Goal: Task Accomplishment & Management: Use online tool/utility

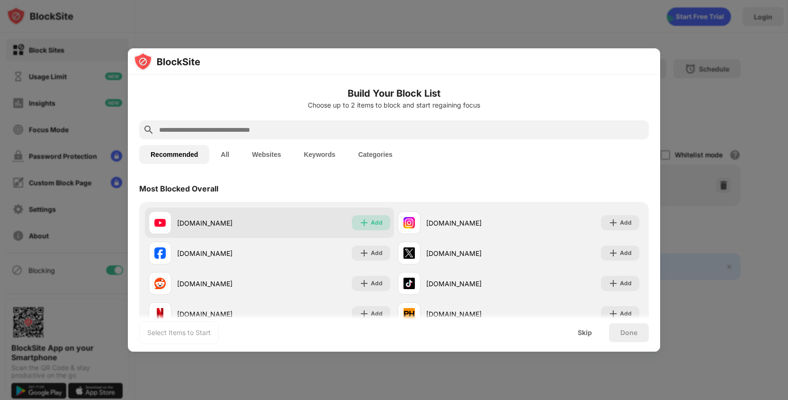
click at [365, 224] on img at bounding box center [363, 222] width 9 height 9
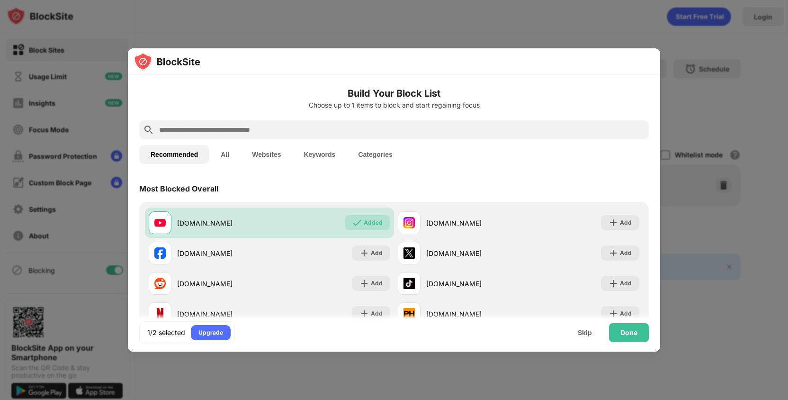
scroll to position [60, 0]
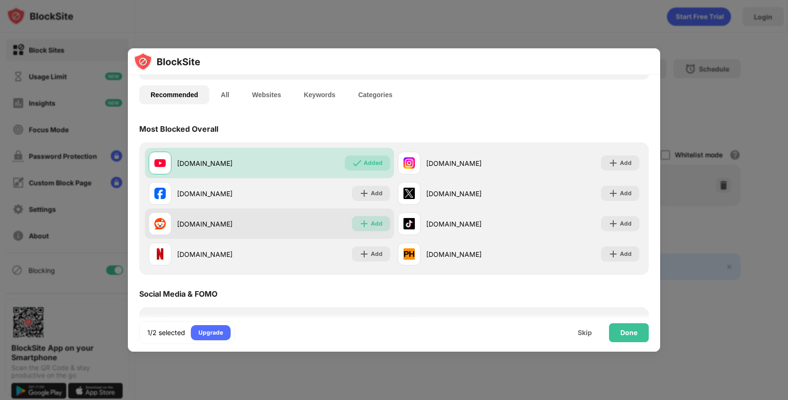
click at [367, 227] on img at bounding box center [363, 223] width 9 height 9
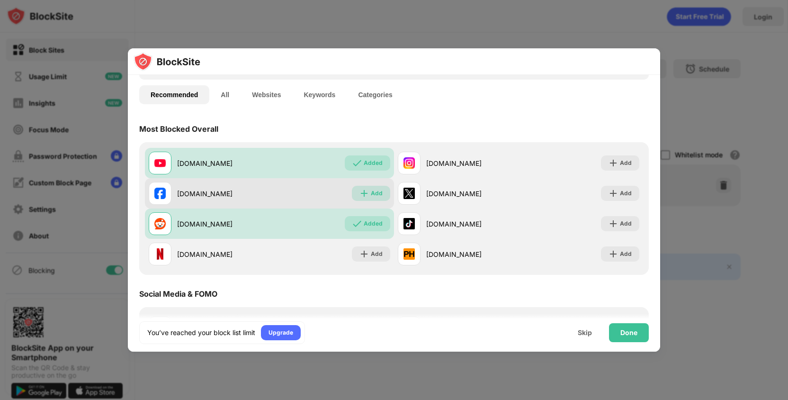
click at [369, 192] on img at bounding box center [363, 193] width 9 height 9
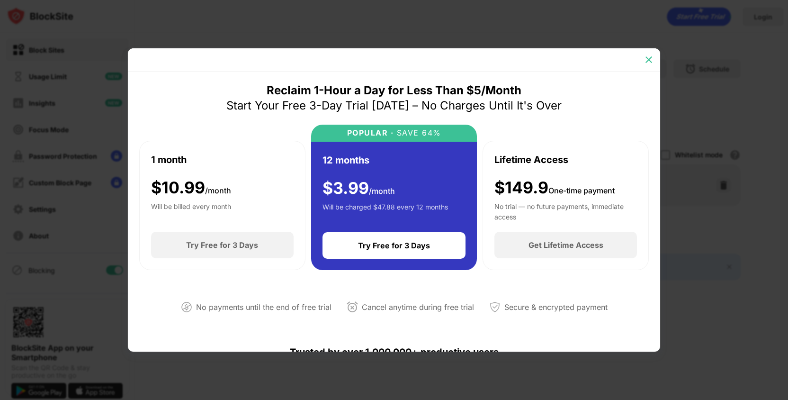
click at [651, 60] on img at bounding box center [648, 59] width 9 height 9
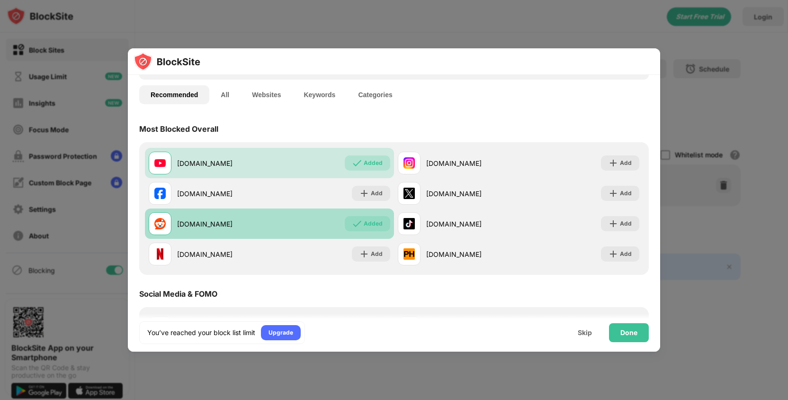
click at [359, 224] on img at bounding box center [356, 223] width 9 height 9
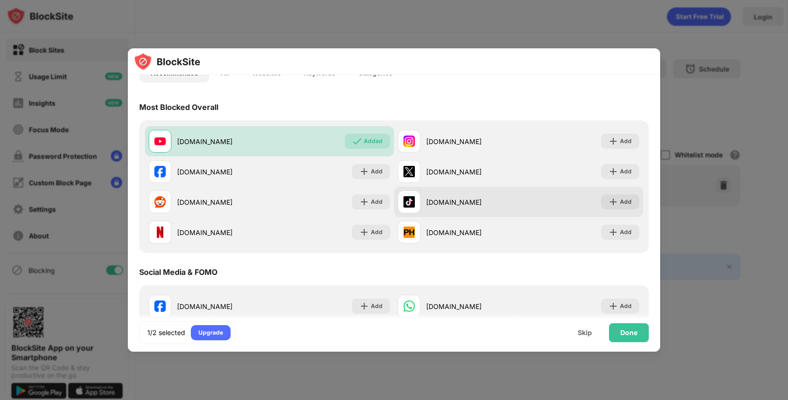
scroll to position [84, 0]
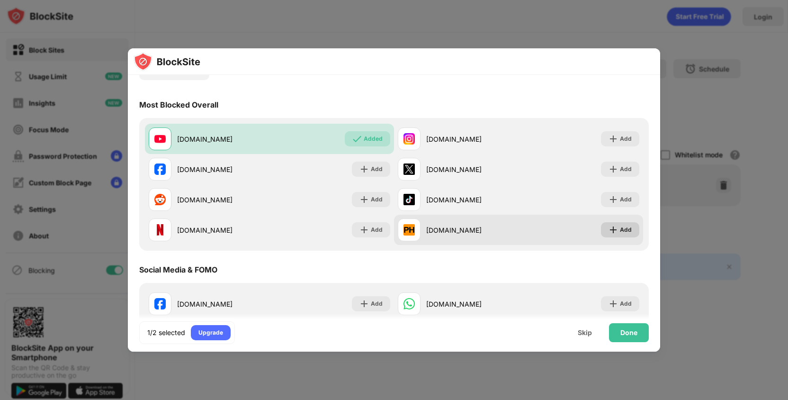
click at [627, 228] on div "Add" at bounding box center [626, 229] width 12 height 9
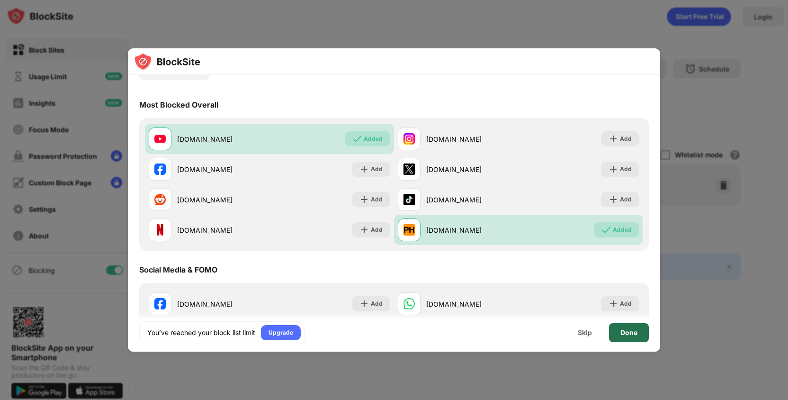
click at [622, 335] on div "Done" at bounding box center [628, 333] width 17 height 8
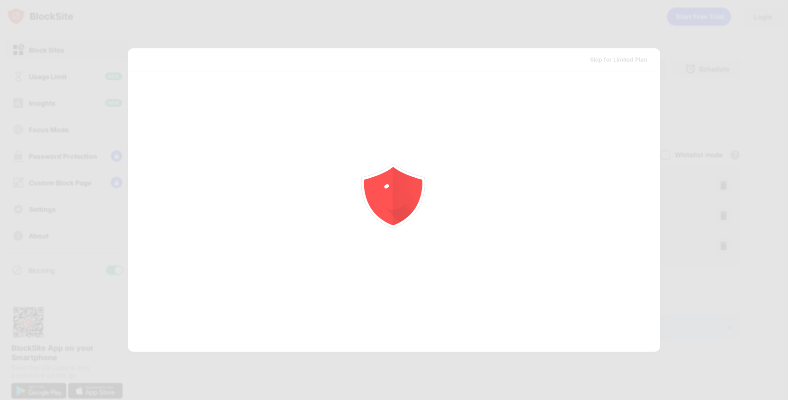
scroll to position [0, 0]
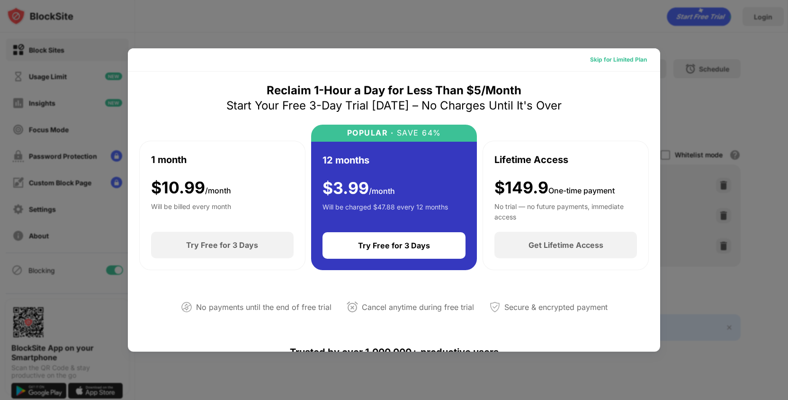
click at [619, 55] on div "Skip for Limited Plan" at bounding box center [618, 59] width 57 height 9
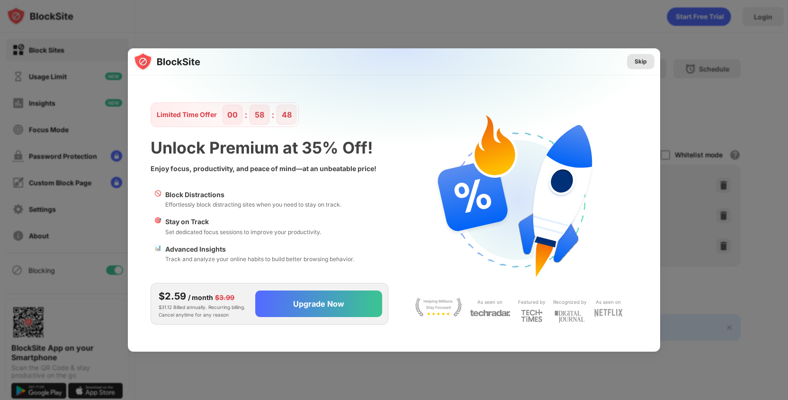
click at [646, 62] on div "Skip" at bounding box center [641, 61] width 12 height 9
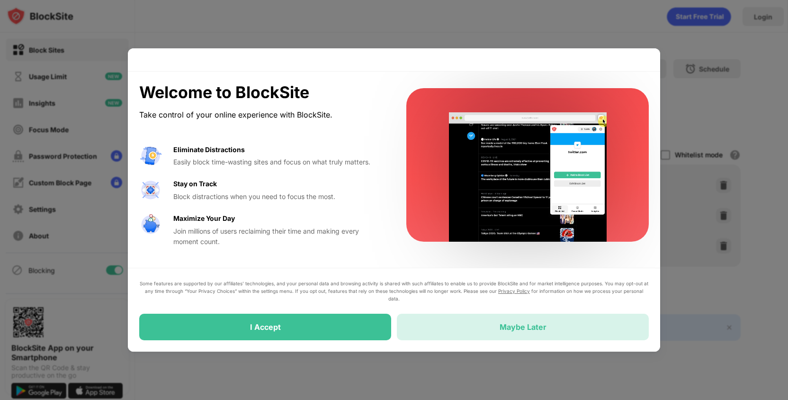
click at [417, 324] on div "Maybe Later" at bounding box center [523, 327] width 252 height 27
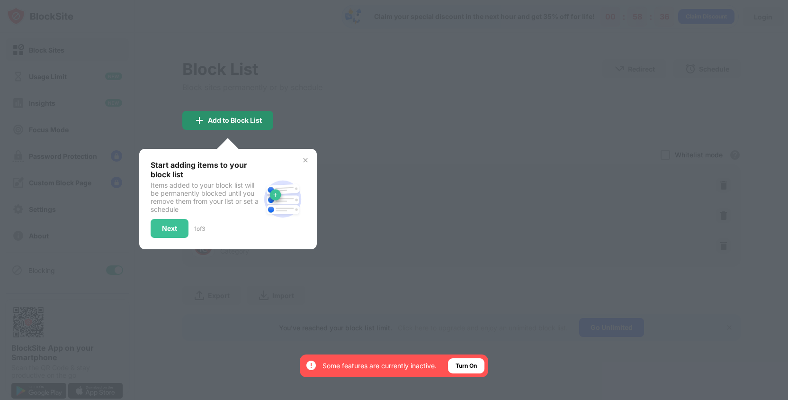
click at [252, 121] on div "Add to Block List" at bounding box center [235, 121] width 54 height 8
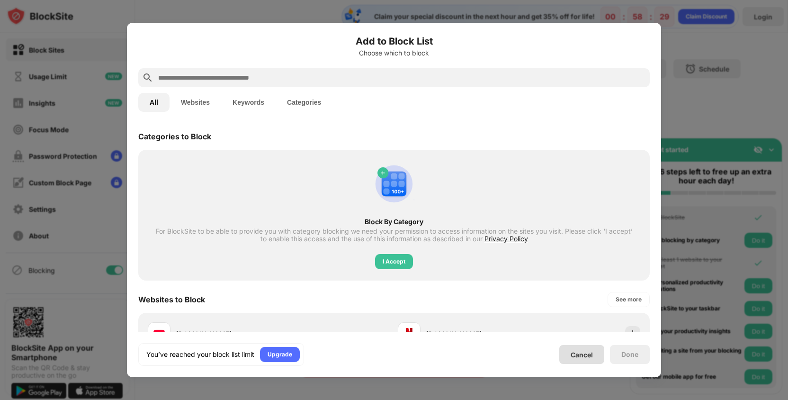
click at [580, 359] on div "Cancel" at bounding box center [581, 354] width 45 height 19
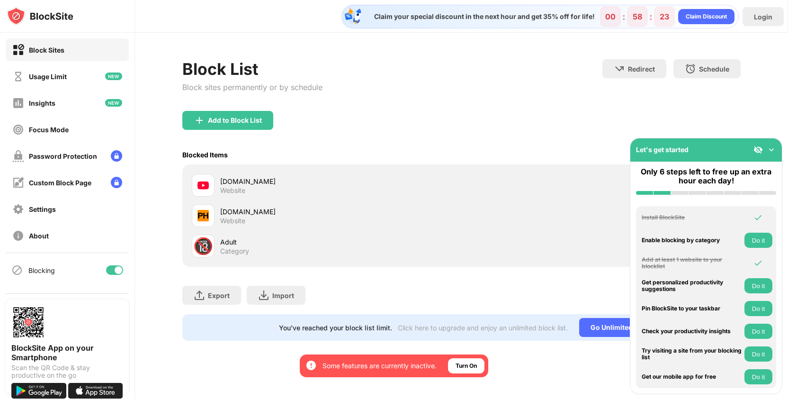
click at [774, 149] on img at bounding box center [771, 149] width 9 height 9
